Goal: Transaction & Acquisition: Purchase product/service

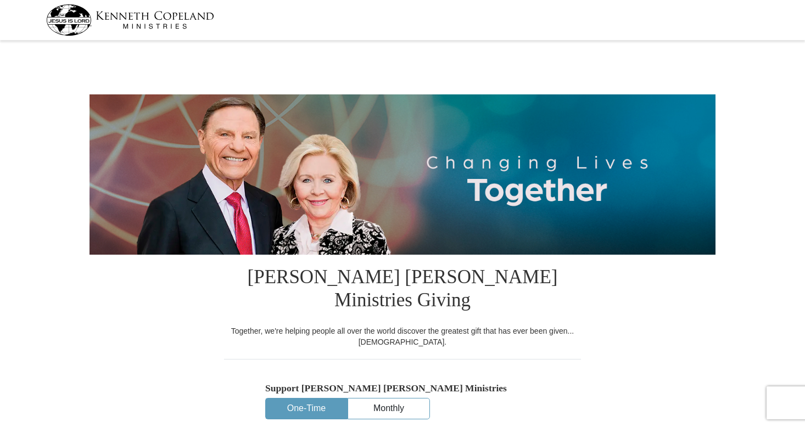
select select "NC"
click at [315, 398] on button "One-Time" at bounding box center [306, 408] width 81 height 20
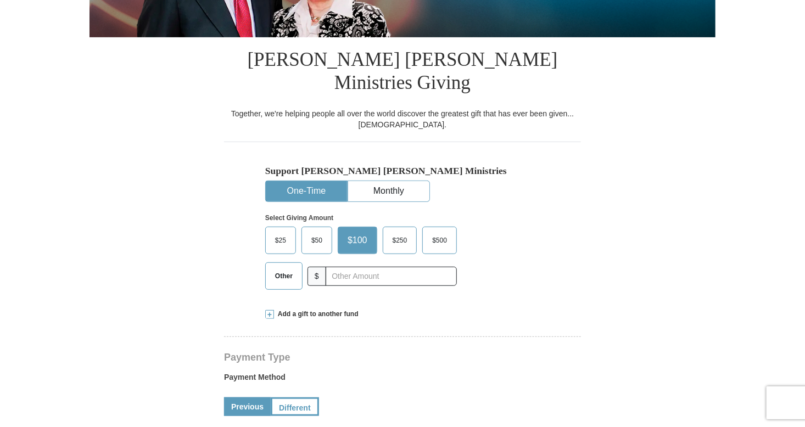
scroll to position [239, 0]
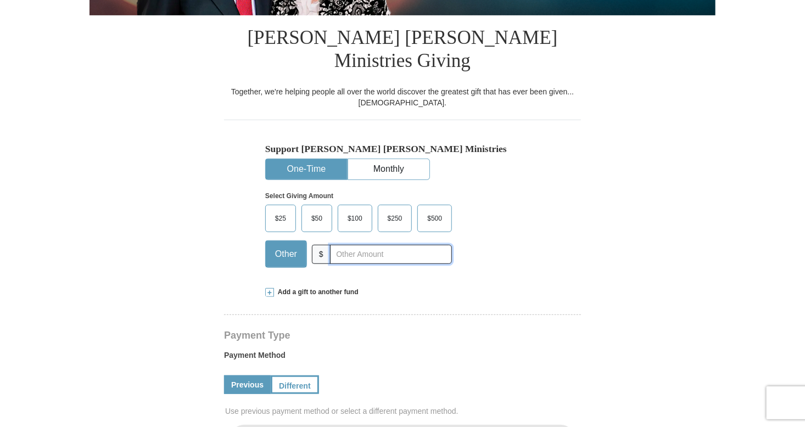
click at [332, 245] on input "text" at bounding box center [391, 254] width 122 height 19
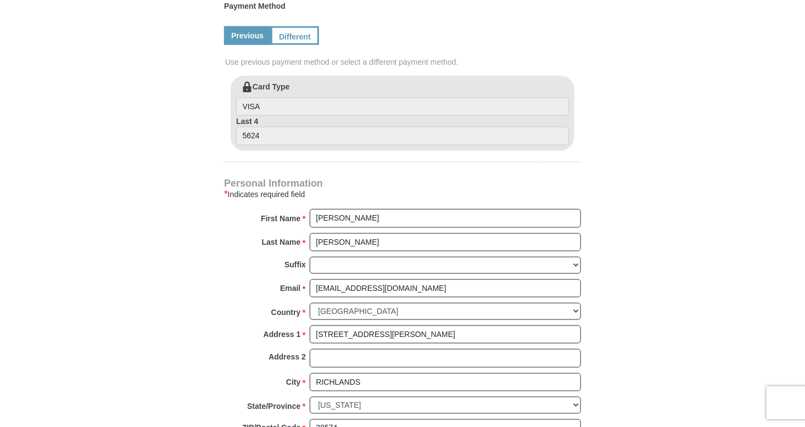
scroll to position [630, 0]
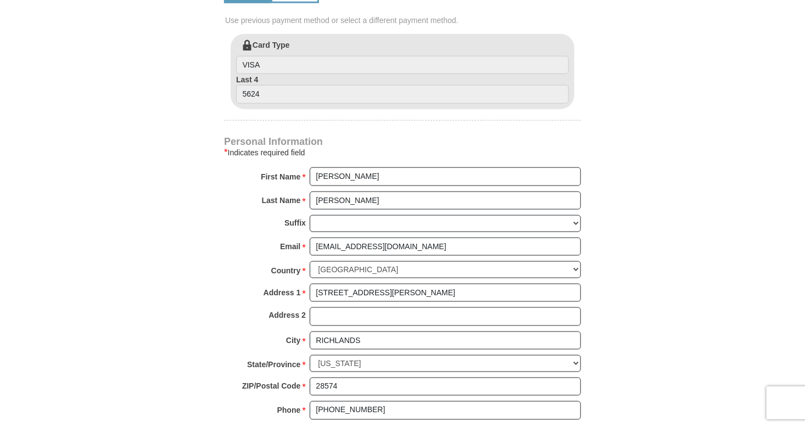
type input "900.00"
drag, startPoint x: 340, startPoint y: 152, endPoint x: 305, endPoint y: 154, distance: 35.2
click at [305, 167] on div "First Name * [PERSON_NAME] Please enter First Name" at bounding box center [402, 179] width 357 height 24
type input "[PERSON_NAME]"
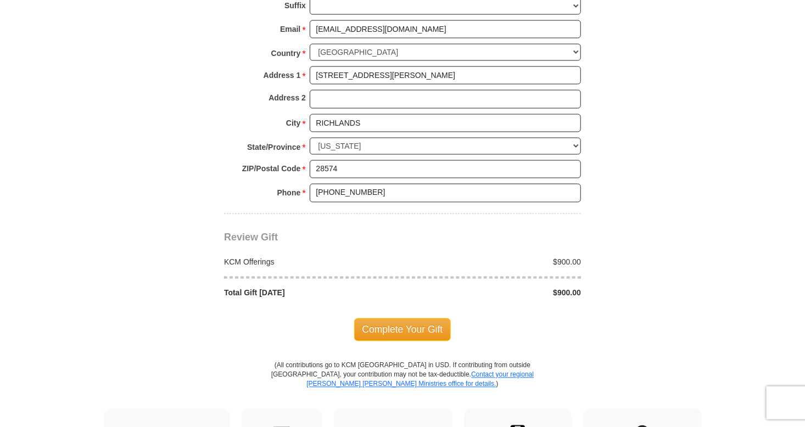
scroll to position [857, 0]
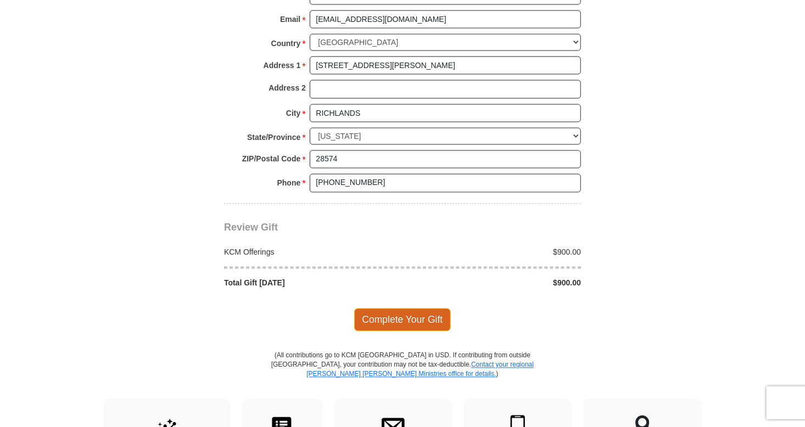
click at [407, 308] on span "Complete Your Gift" at bounding box center [402, 319] width 97 height 23
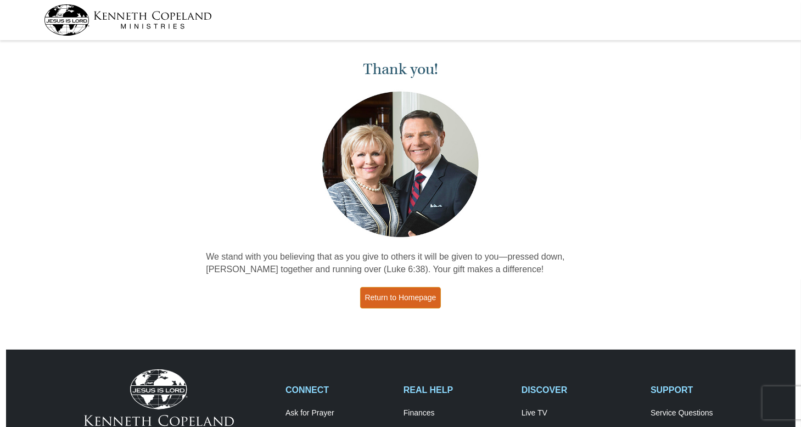
click at [404, 300] on link "Return to Homepage" at bounding box center [400, 297] width 81 height 21
